Goal: Find specific page/section

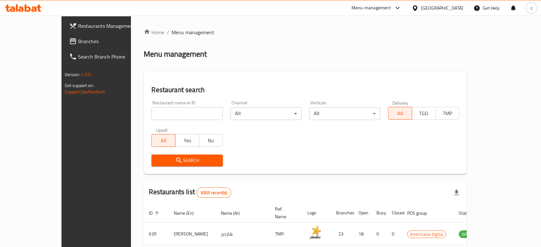
click at [161, 113] on input "search" at bounding box center [186, 113] width 71 height 13
click button "Search" at bounding box center [186, 161] width 71 height 12
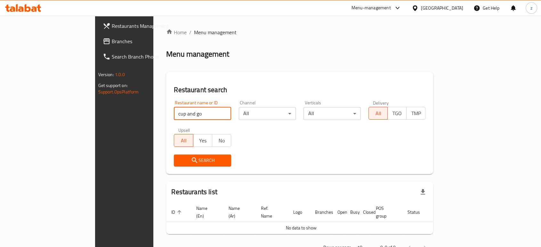
click at [174, 115] on input "cup and go" at bounding box center [202, 113] width 57 height 13
click at [174, 113] on input "cup andgo" at bounding box center [202, 113] width 57 height 13
click at [174, 114] on input "cupandgo" at bounding box center [202, 113] width 57 height 13
click at [191, 161] on icon "submit" at bounding box center [195, 160] width 8 height 8
click at [174, 114] on input "cupandgo" at bounding box center [202, 113] width 57 height 13
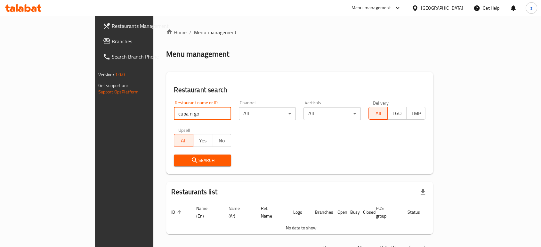
click button "Search" at bounding box center [202, 161] width 57 height 12
click at [174, 113] on input "cupa n go" at bounding box center [202, 113] width 57 height 13
click at [174, 115] on input "cupn go" at bounding box center [202, 113] width 57 height 13
type input "cup n go"
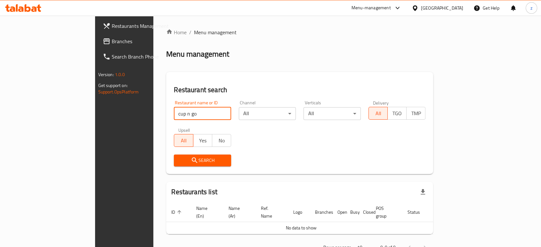
click at [191, 160] on icon "submit" at bounding box center [195, 160] width 8 height 8
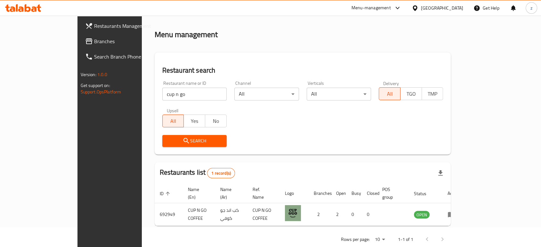
scroll to position [26, 0]
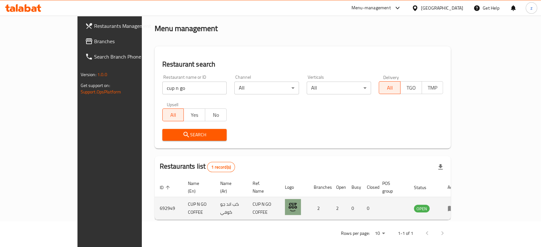
click at [455, 204] on icon "enhanced table" at bounding box center [451, 208] width 8 height 8
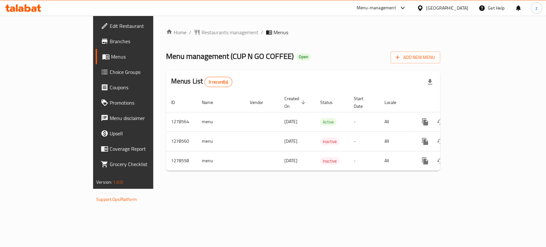
click at [110, 41] on span "Branches" at bounding box center [144, 41] width 69 height 8
